Goal: Transaction & Acquisition: Purchase product/service

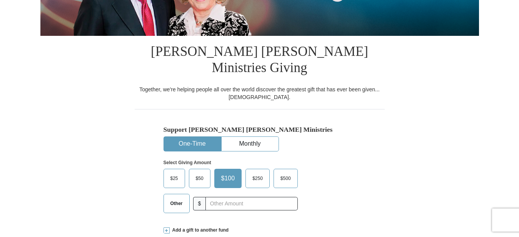
scroll to position [236, 0]
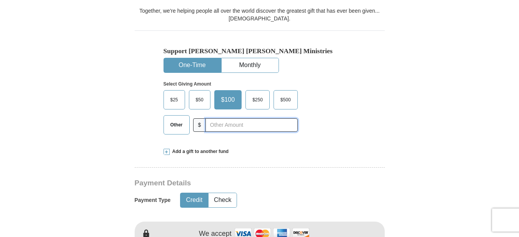
click at [215, 118] on input "text" at bounding box center [251, 124] width 92 height 13
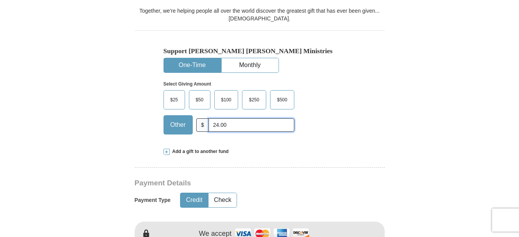
type input "24.00"
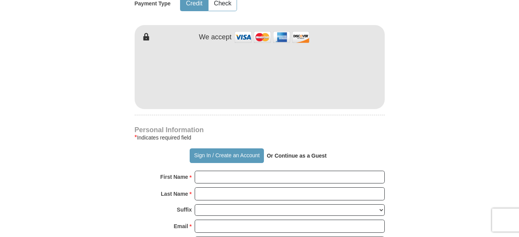
scroll to position [471, 0]
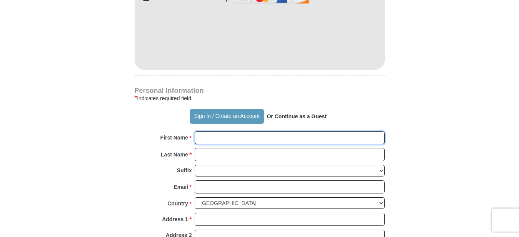
click at [213, 131] on input "First Name *" at bounding box center [290, 137] width 190 height 13
type input "[PERSON_NAME]"
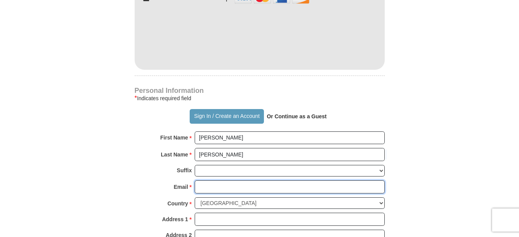
type input "[PERSON_NAME][EMAIL_ADDRESS][DOMAIN_NAME]"
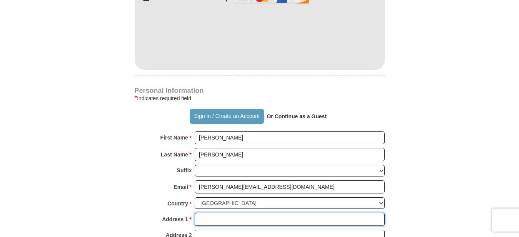
type input "Po Box 984"
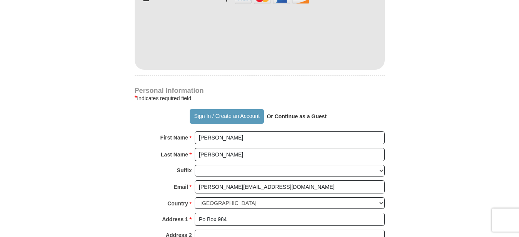
type input "Lake Junaluska"
select select "NC"
type input "28745"
type input "8285071129"
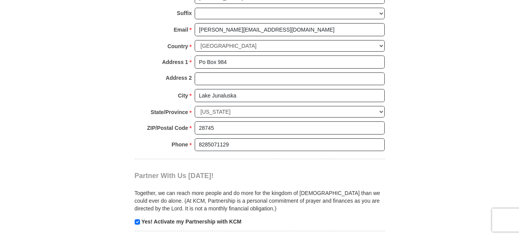
scroll to position [667, 0]
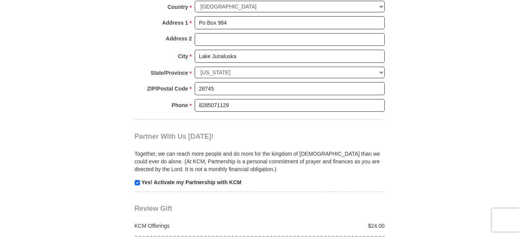
click at [136, 180] on input "checkbox" at bounding box center [137, 182] width 5 height 5
checkbox input "false"
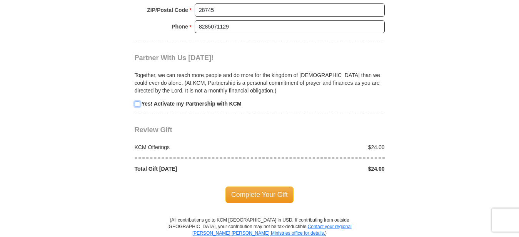
scroll to position [785, 0]
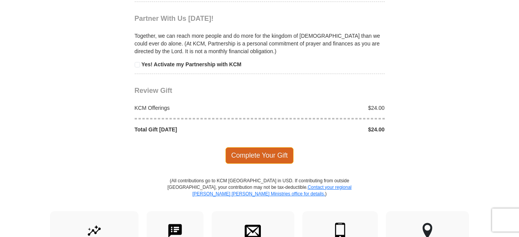
click at [251, 147] on span "Complete Your Gift" at bounding box center [259, 155] width 68 height 16
